Goal: Information Seeking & Learning: Learn about a topic

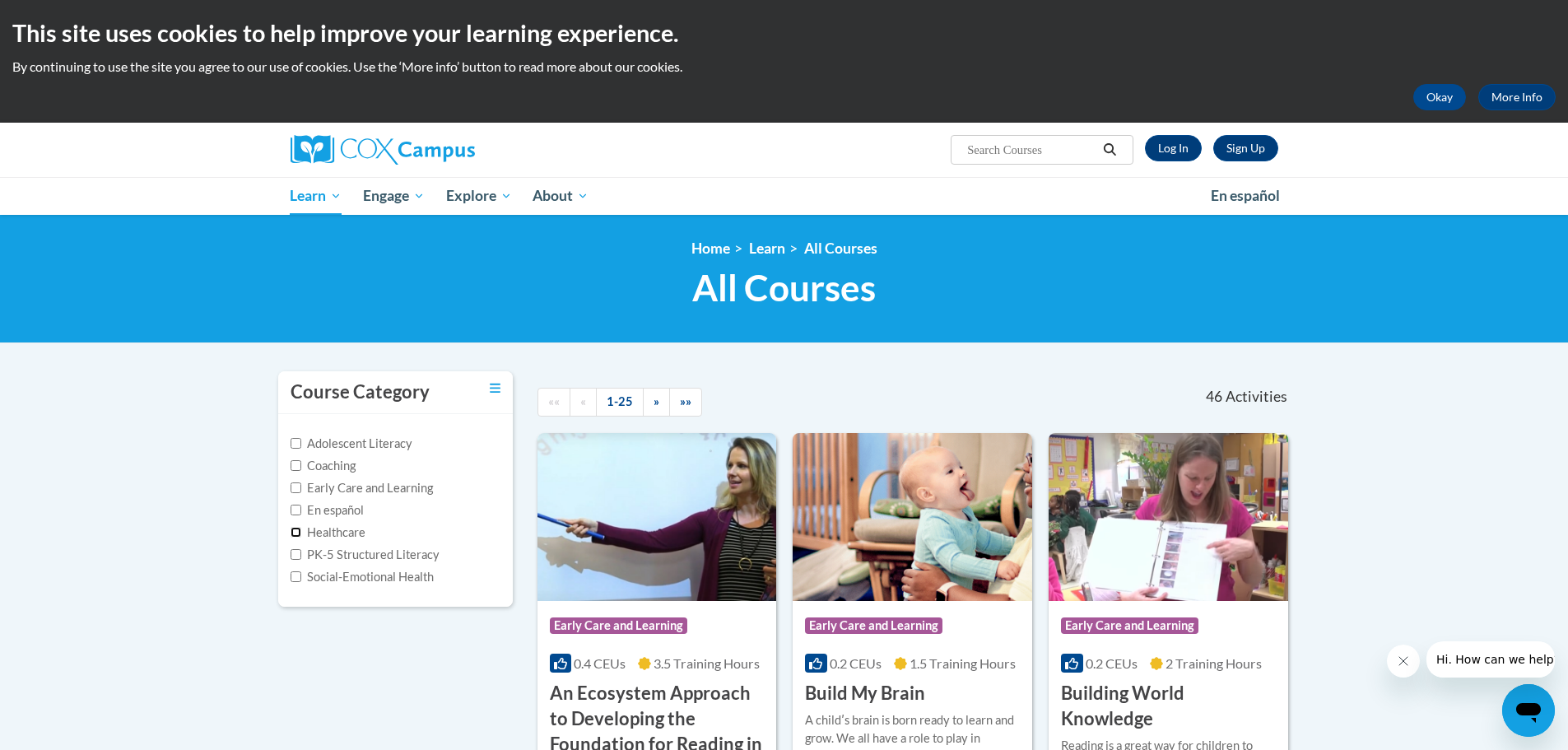
click at [295, 532] on input "Healthcare" at bounding box center [295, 532] width 11 height 11
checkbox input "true"
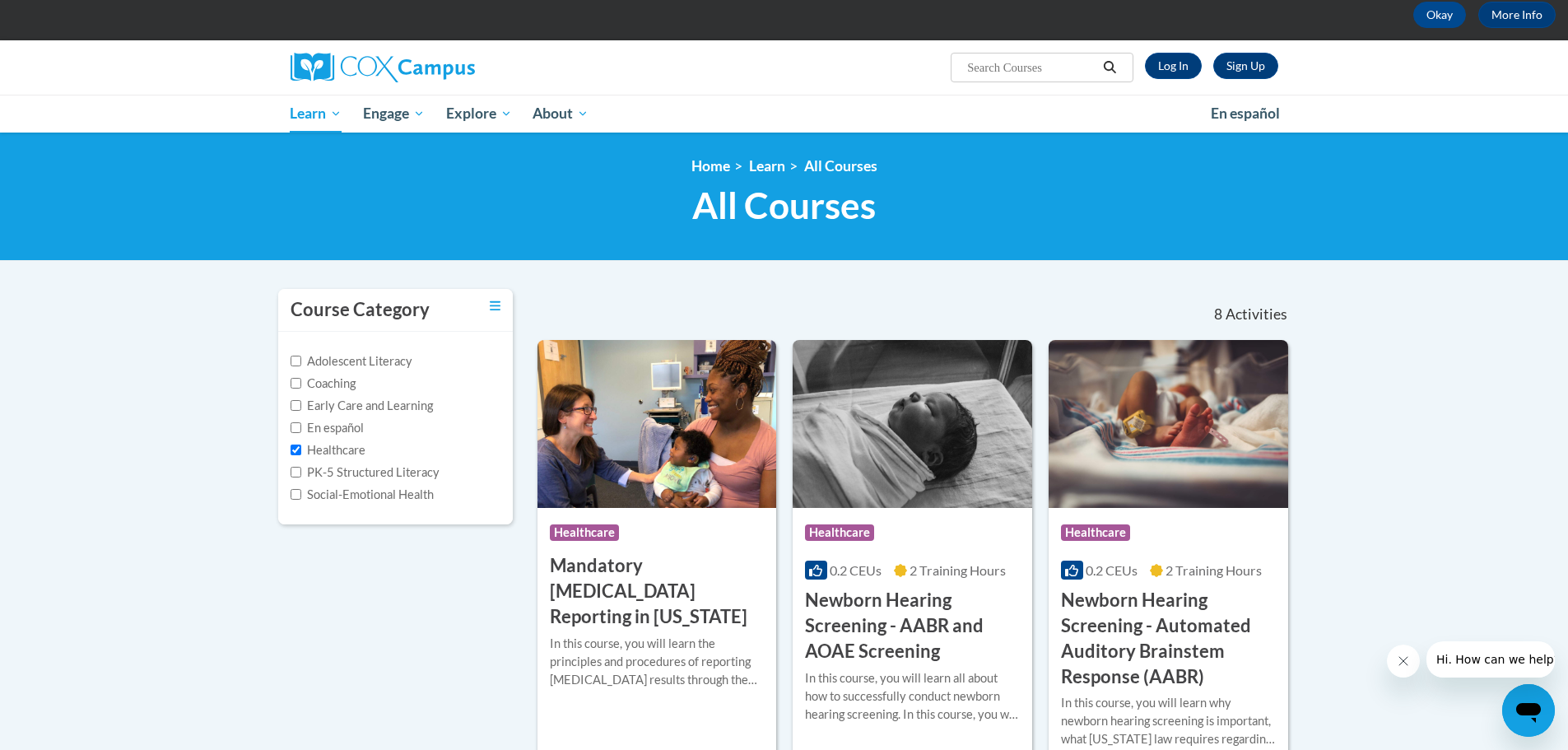
scroll to position [164, 0]
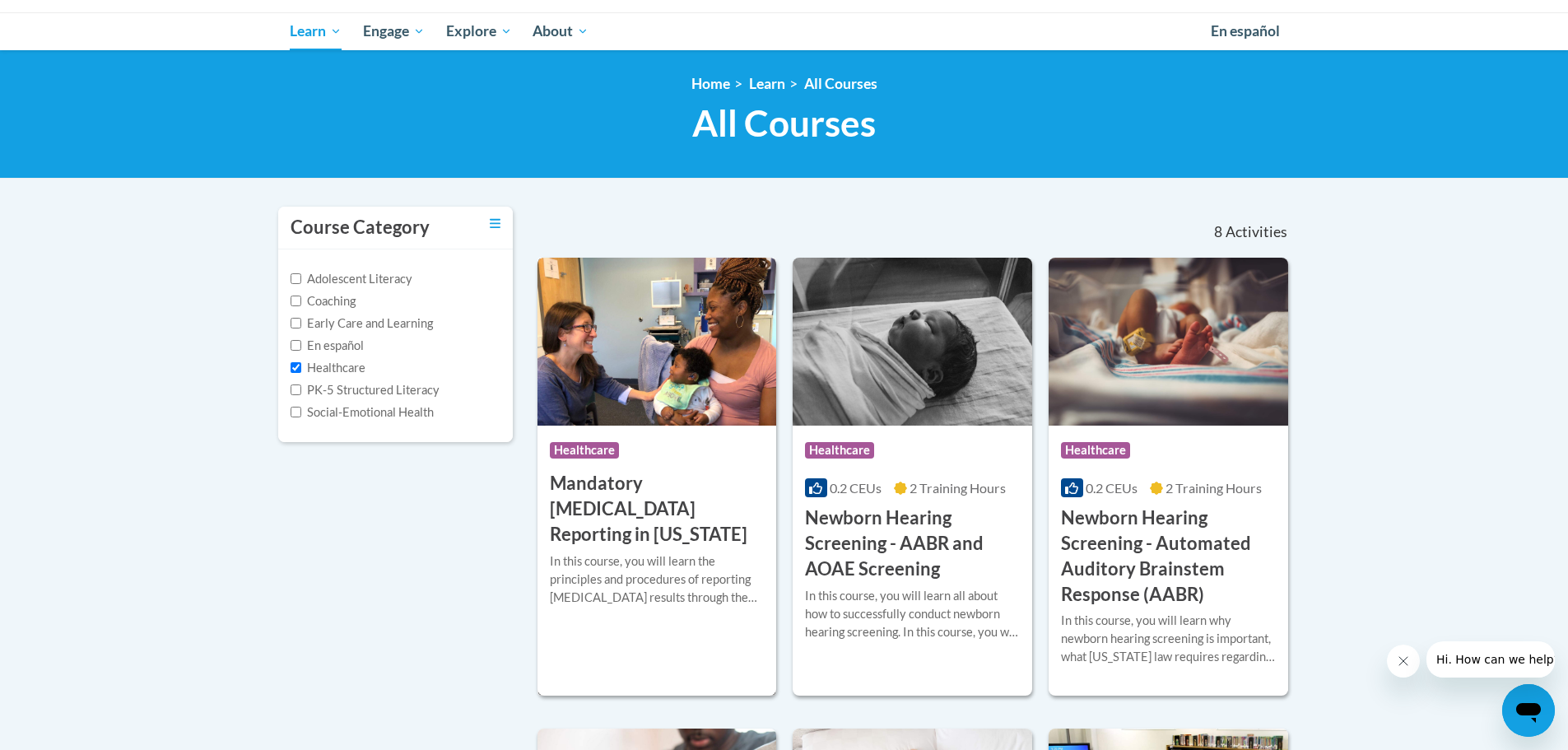
click at [661, 520] on h3 "Mandatory [MEDICAL_DATA] Reporting in [US_STATE]" at bounding box center [657, 509] width 214 height 76
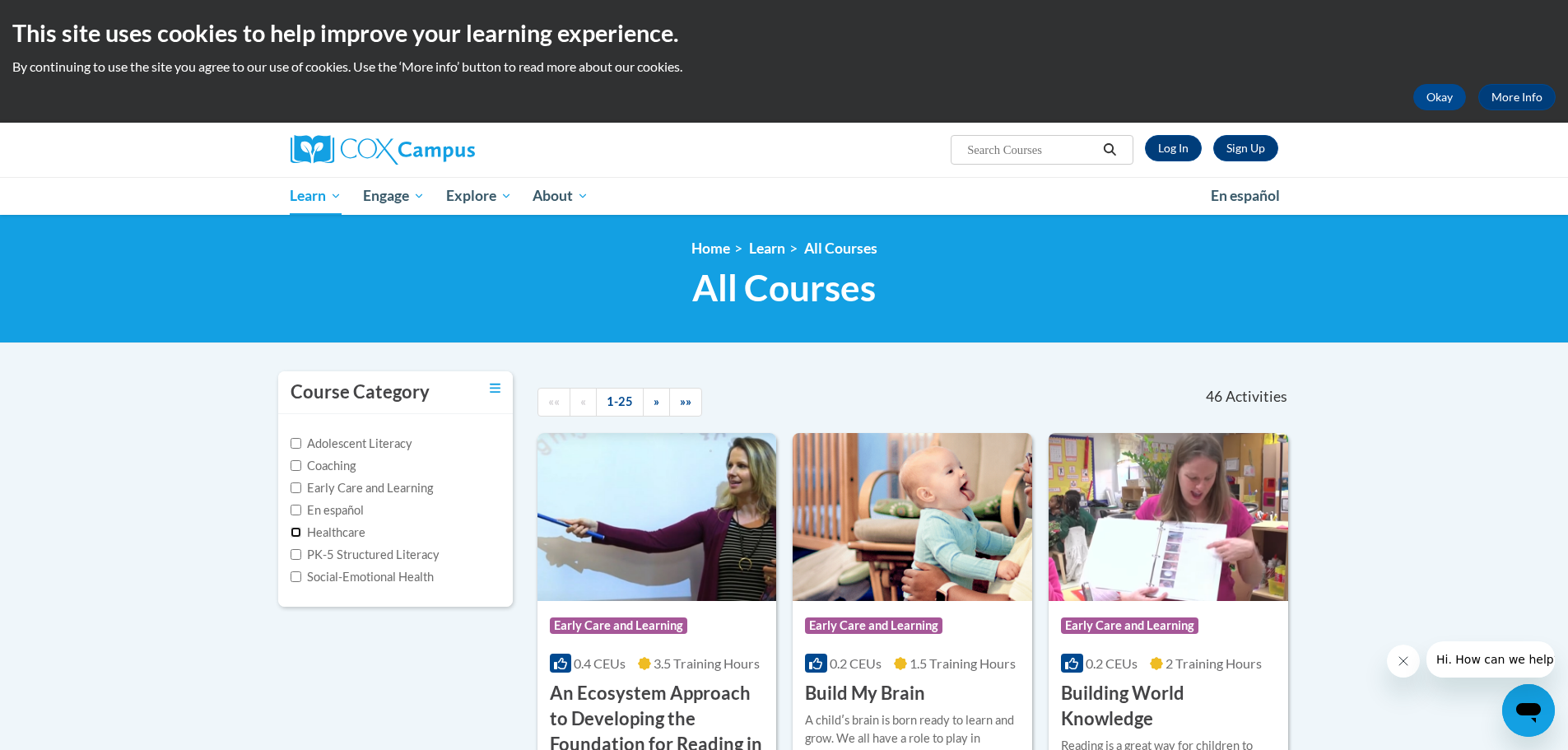
click at [294, 535] on input "Healthcare" at bounding box center [295, 532] width 11 height 11
checkbox input "true"
